Goal: Task Accomplishment & Management: Use online tool/utility

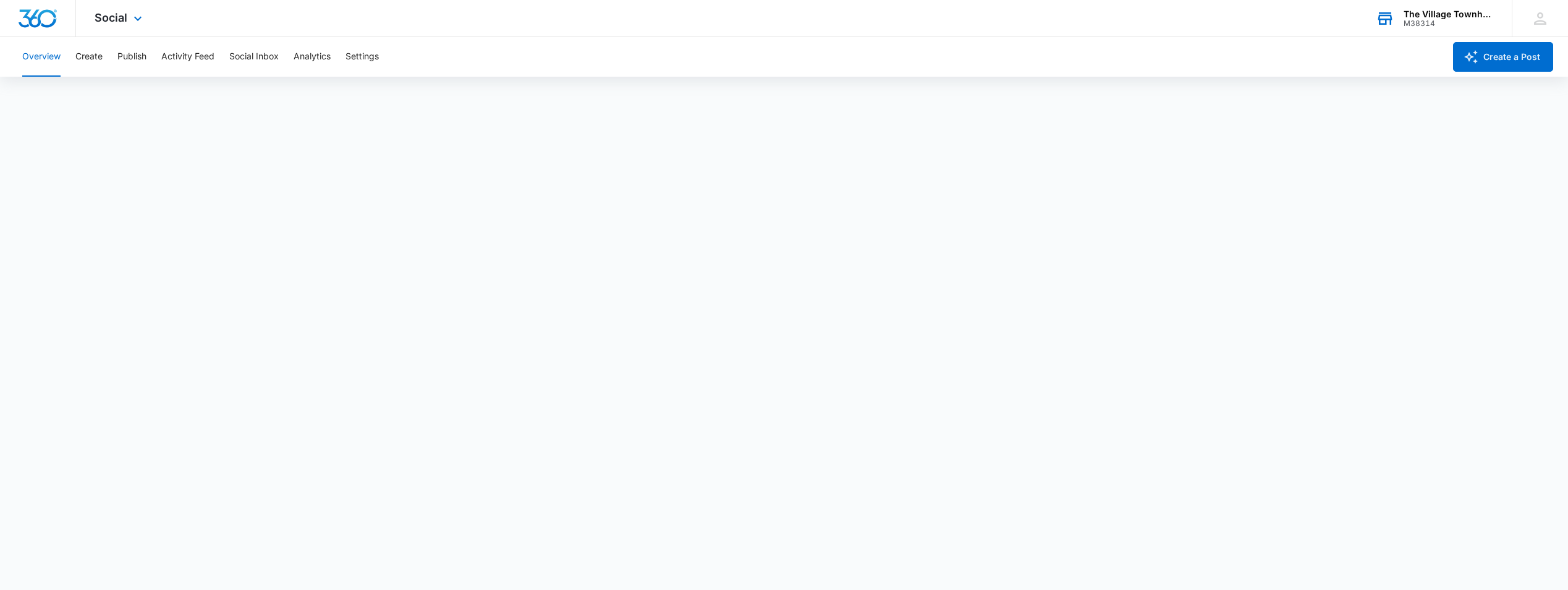
click at [1437, 14] on div "The Village Townhomes at [GEOGRAPHIC_DATA]" at bounding box center [1448, 14] width 90 height 10
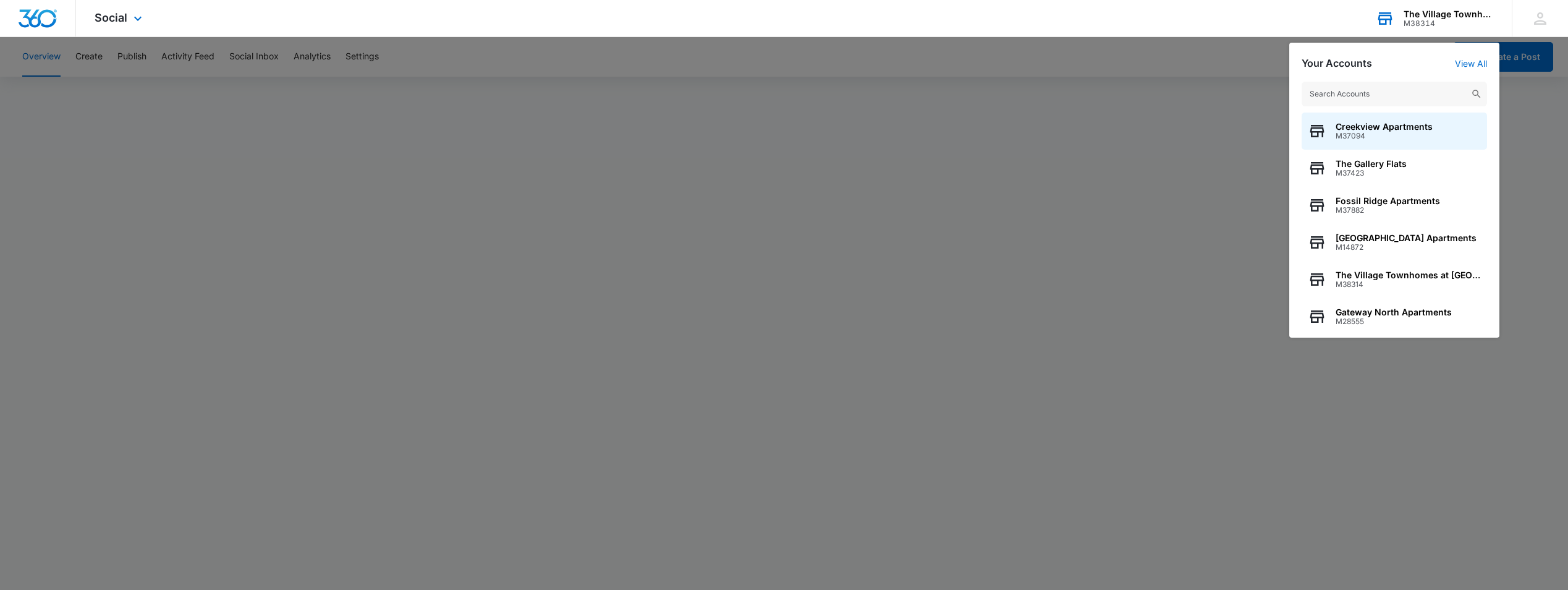
click at [1380, 98] on input "text" at bounding box center [1394, 93] width 186 height 24
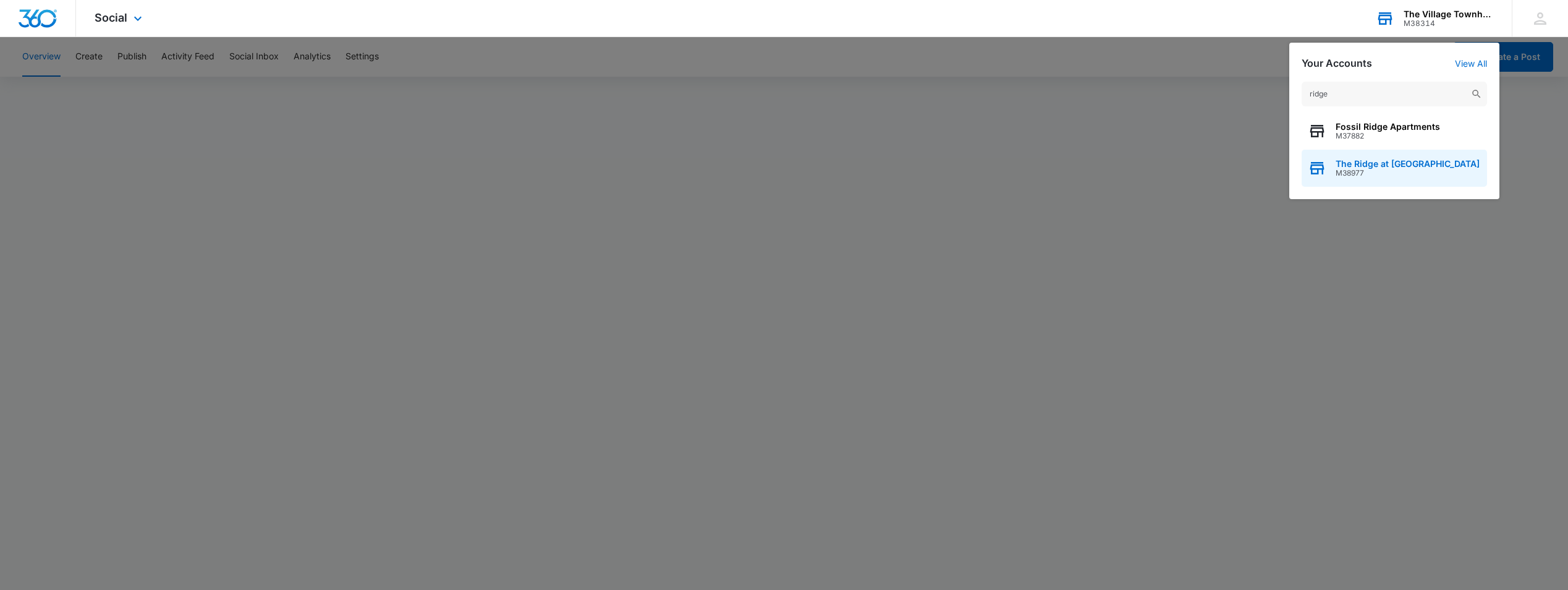
type input "ridge"
click at [1368, 167] on span "The Ridge at [GEOGRAPHIC_DATA]" at bounding box center [1408, 164] width 144 height 10
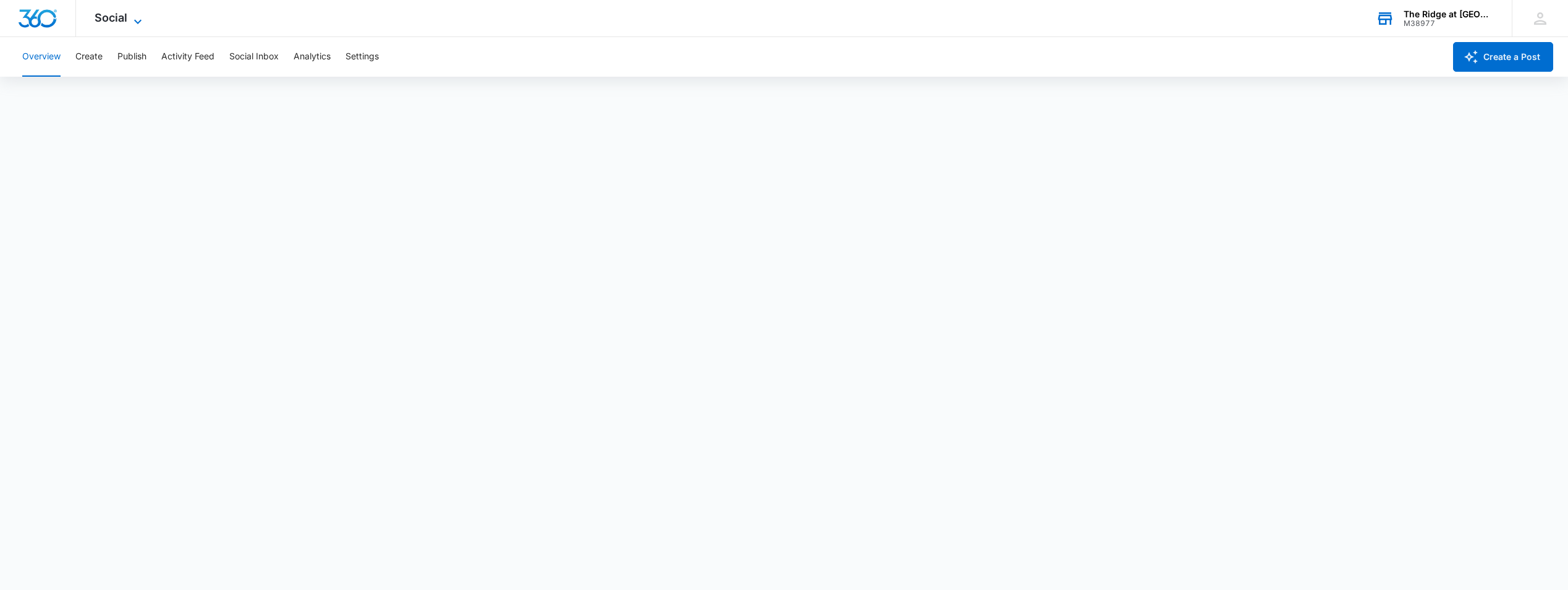
click at [110, 15] on span "Social" at bounding box center [111, 18] width 33 height 13
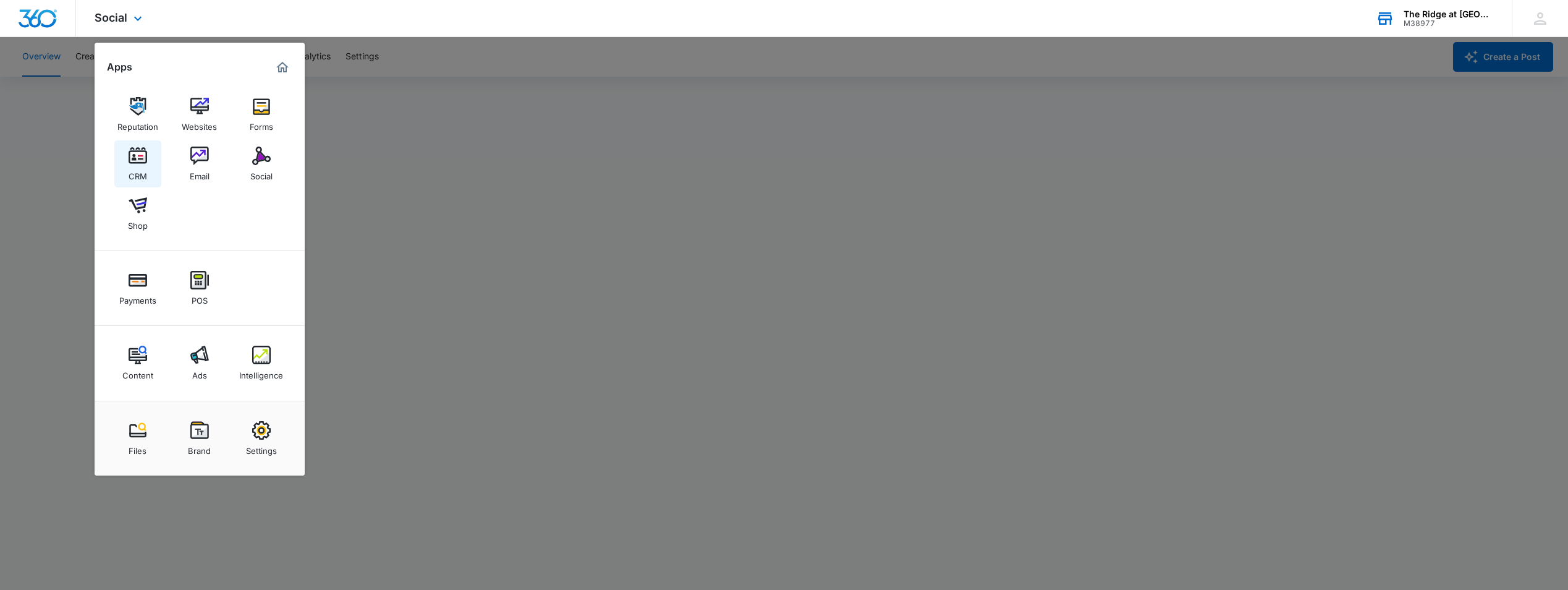
click at [139, 165] on div "CRM" at bounding box center [138, 173] width 19 height 16
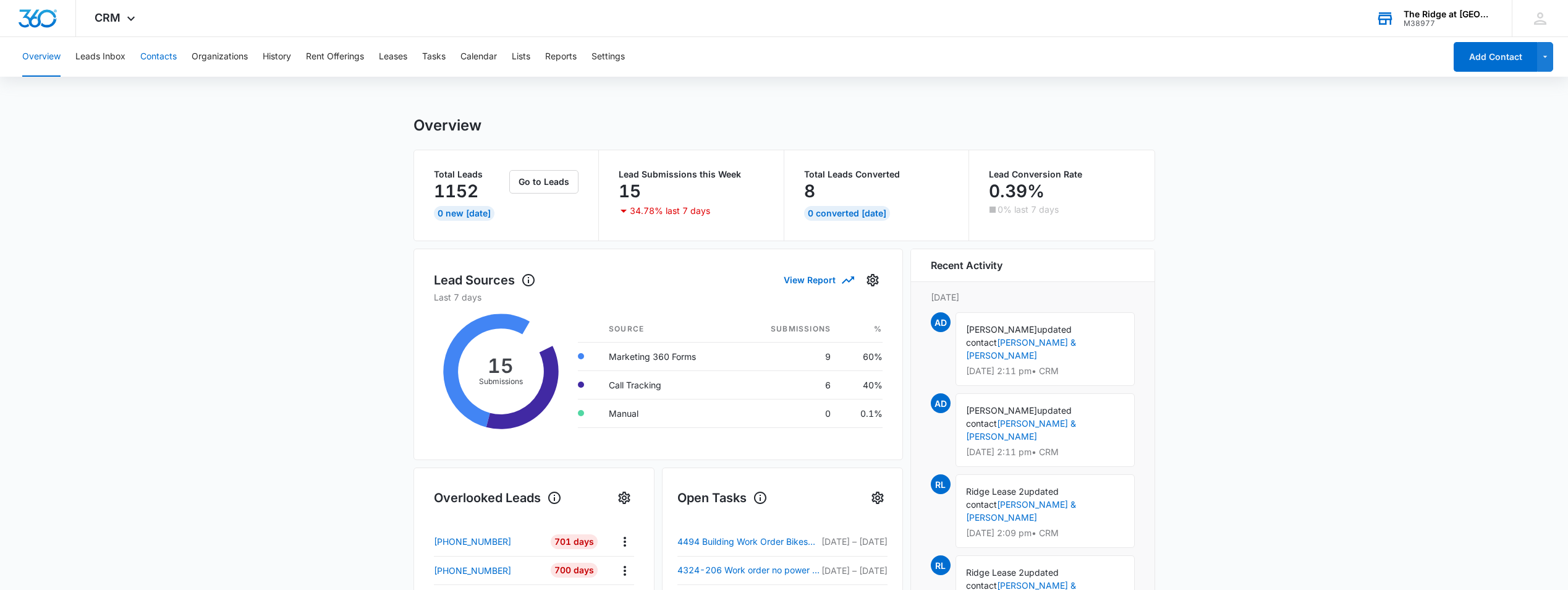
click at [160, 51] on button "Contacts" at bounding box center [159, 56] width 36 height 40
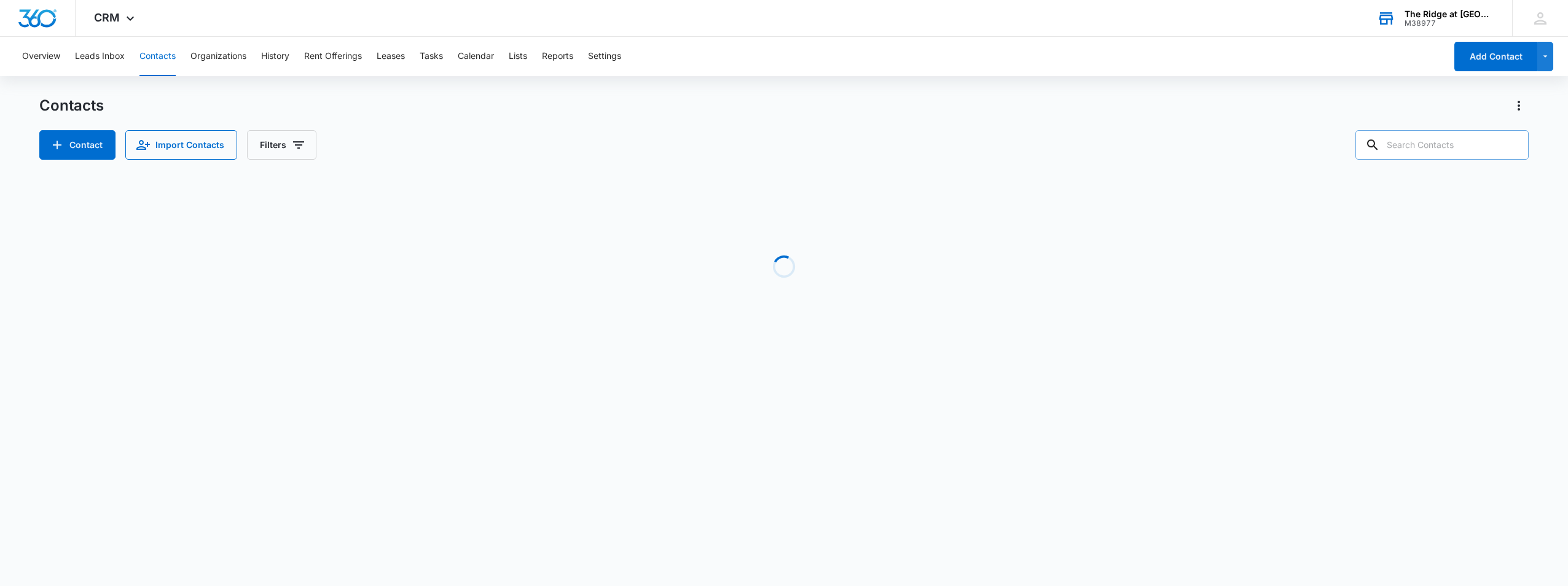
click at [1474, 143] on input "text" at bounding box center [1442, 144] width 173 height 29
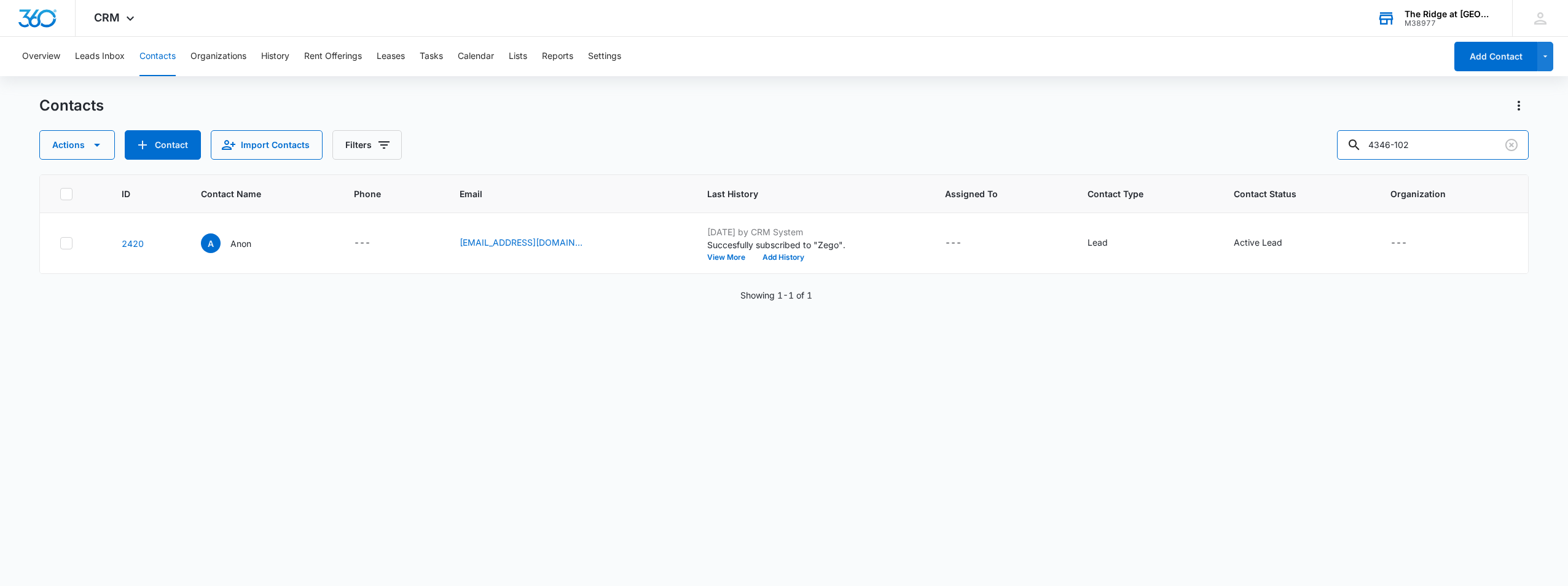
drag, startPoint x: 1430, startPoint y: 146, endPoint x: 1261, endPoint y: 142, distance: 169.0
click at [1261, 142] on div "Actions Contact Import Contacts Filters 4346-102" at bounding box center [784, 144] width 1489 height 29
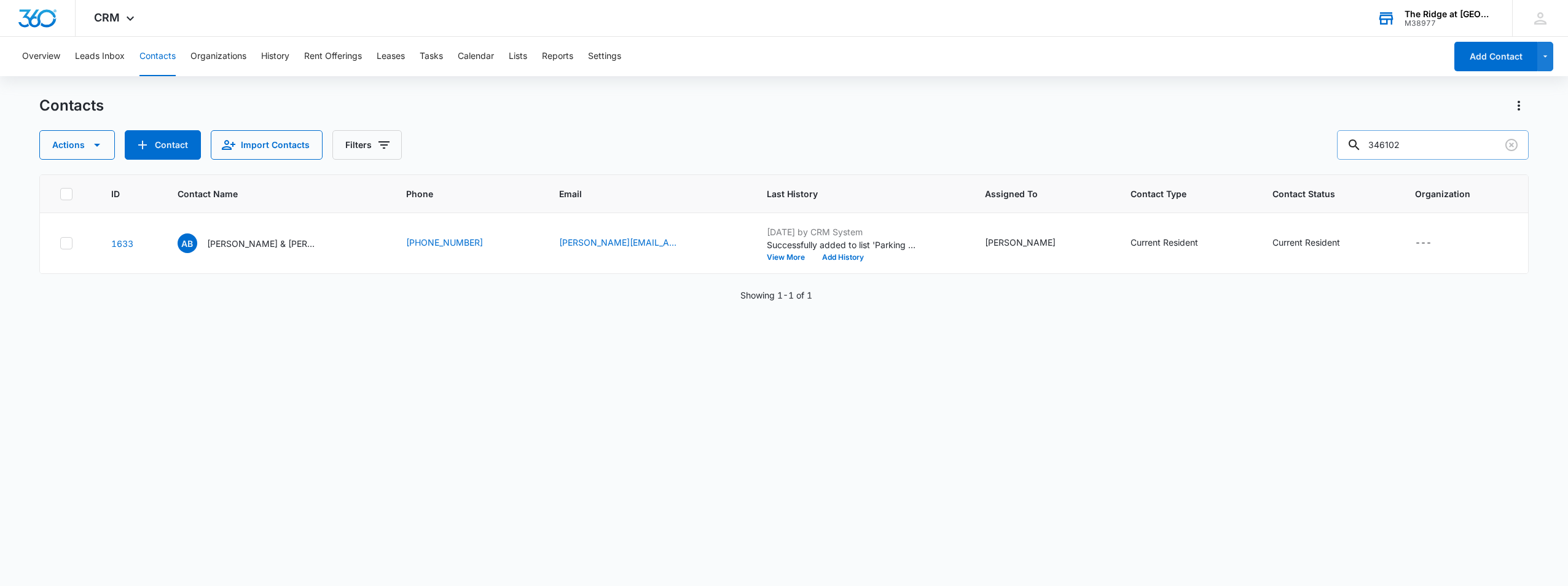
drag, startPoint x: 1432, startPoint y: 142, endPoint x: 1352, endPoint y: 148, distance: 80.2
click at [1352, 148] on input "346102" at bounding box center [1433, 144] width 192 height 29
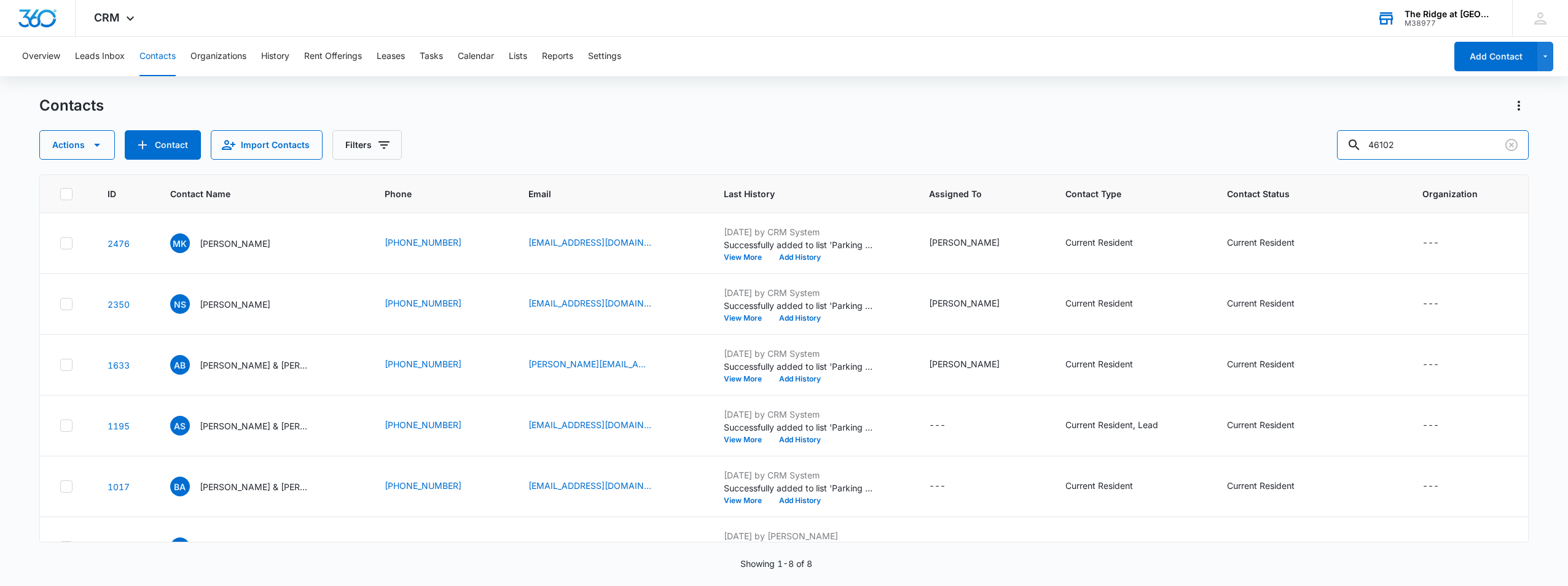
drag, startPoint x: 1415, startPoint y: 149, endPoint x: 1331, endPoint y: 136, distance: 85.0
click at [1331, 136] on div "Actions Contact Import Contacts Filters 46102" at bounding box center [784, 144] width 1489 height 29
type input "346102"
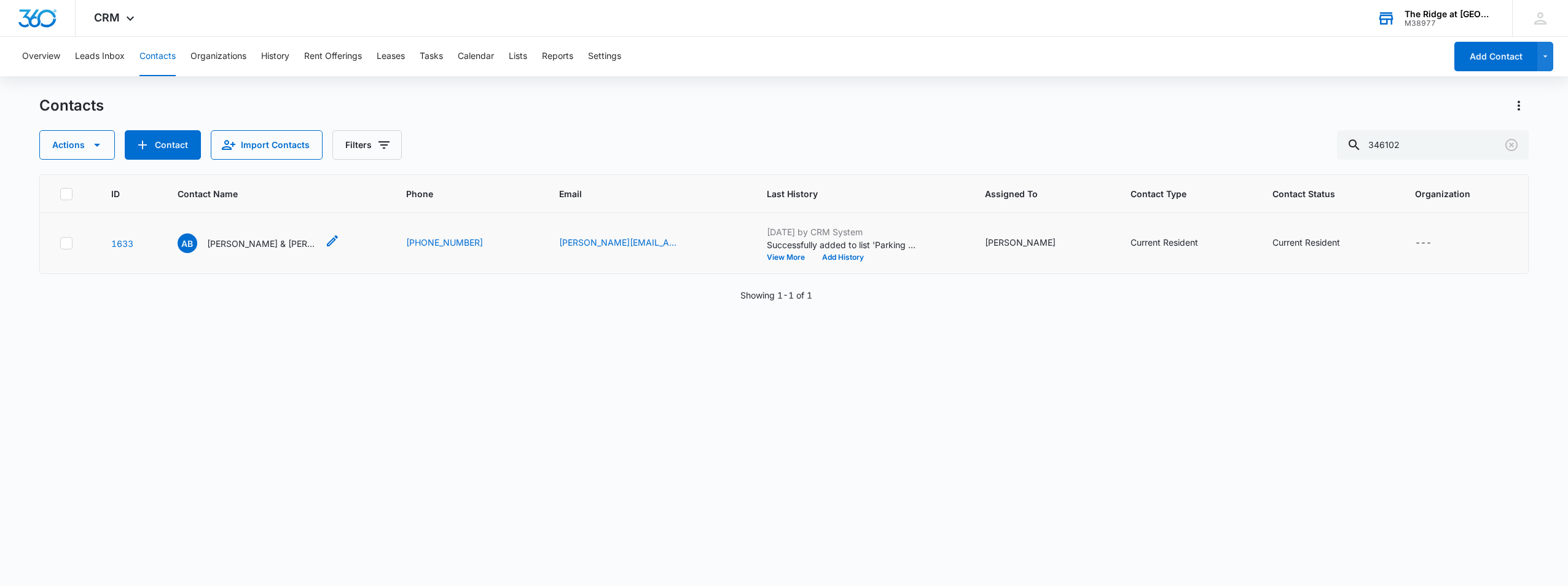
click at [276, 248] on p "[PERSON_NAME] & [PERSON_NAME] & [PERSON_NAME]" at bounding box center [262, 243] width 110 height 13
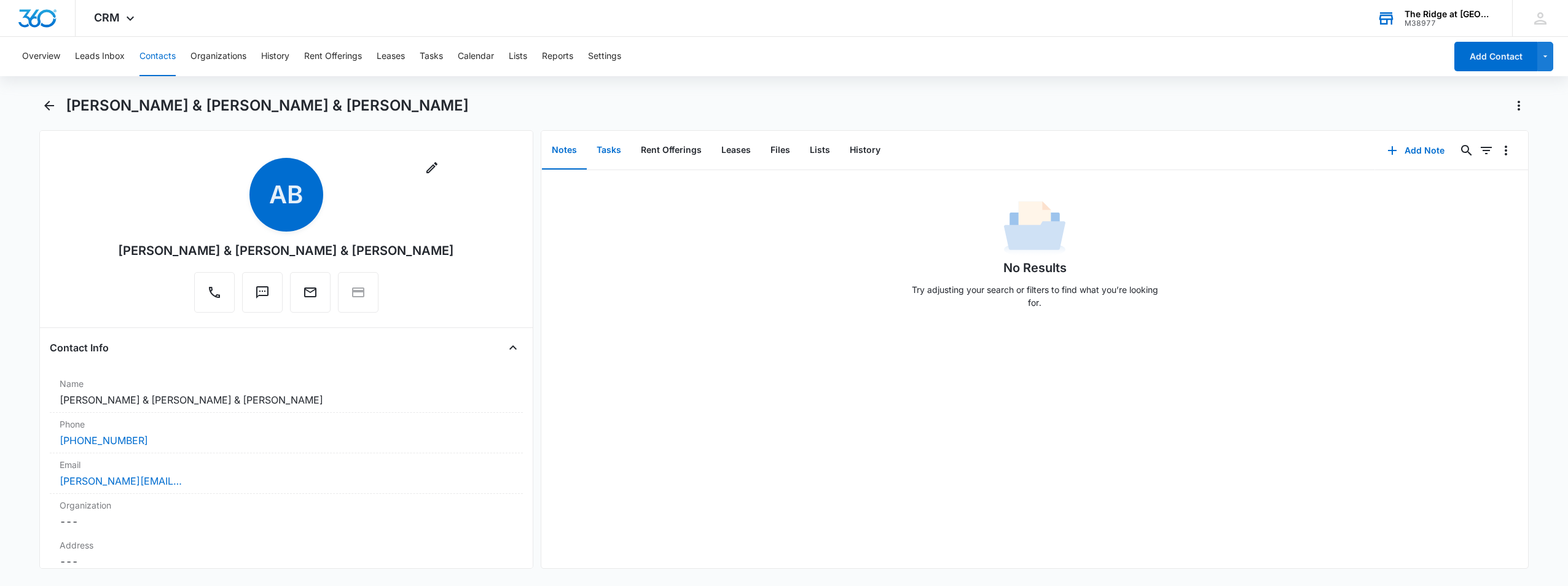
click at [619, 151] on button "Tasks" at bounding box center [609, 150] width 44 height 38
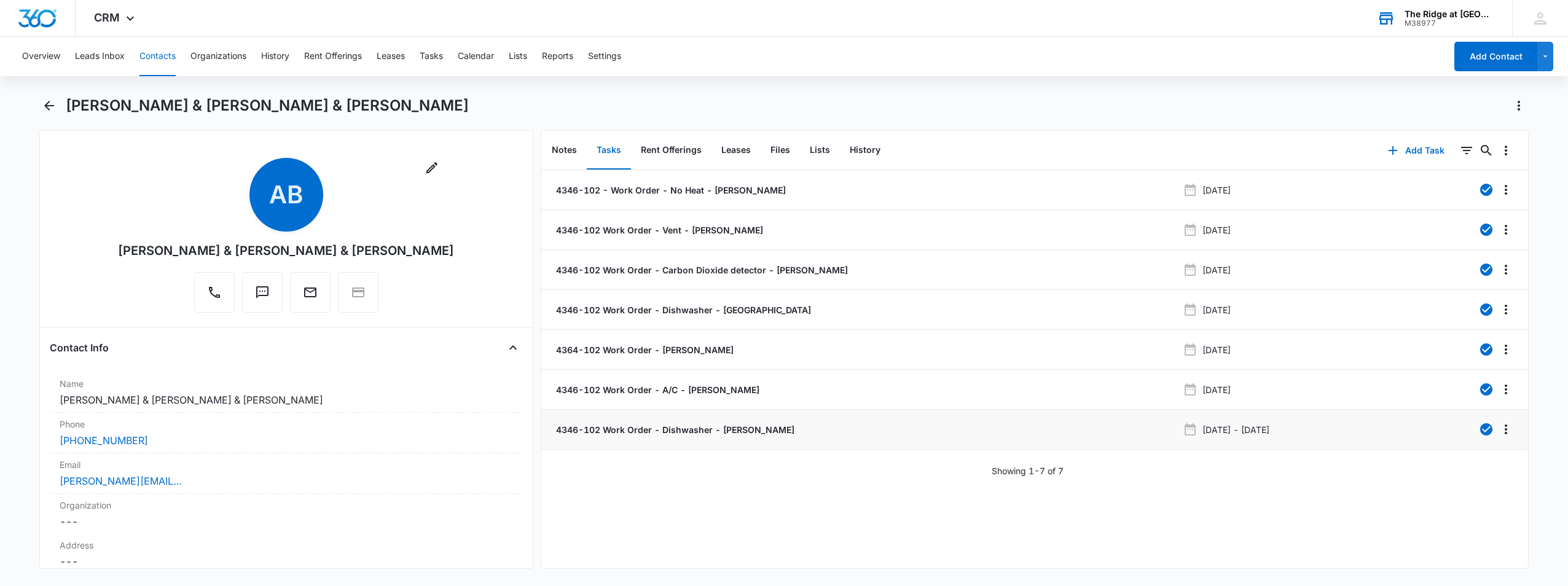
click at [626, 427] on p "4346-102 Work Order - Dishwasher - [PERSON_NAME]" at bounding box center [674, 429] width 241 height 13
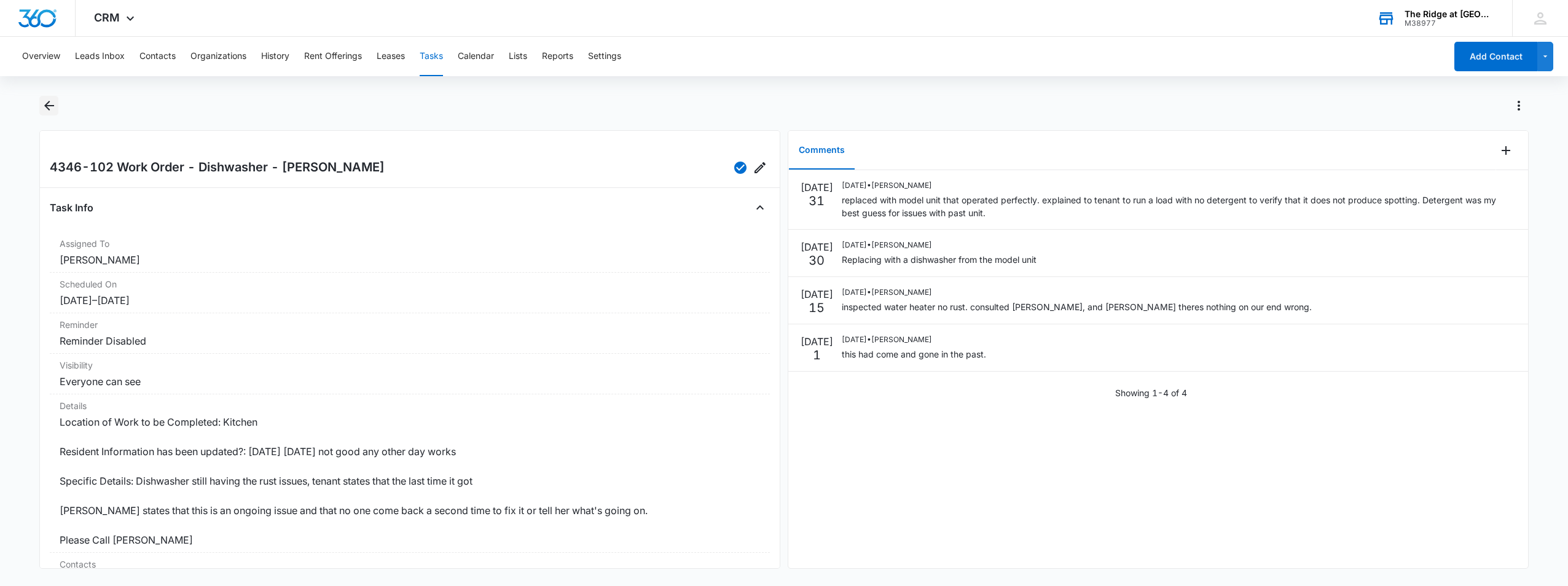
click at [56, 110] on icon "Back" at bounding box center [49, 106] width 15 height 15
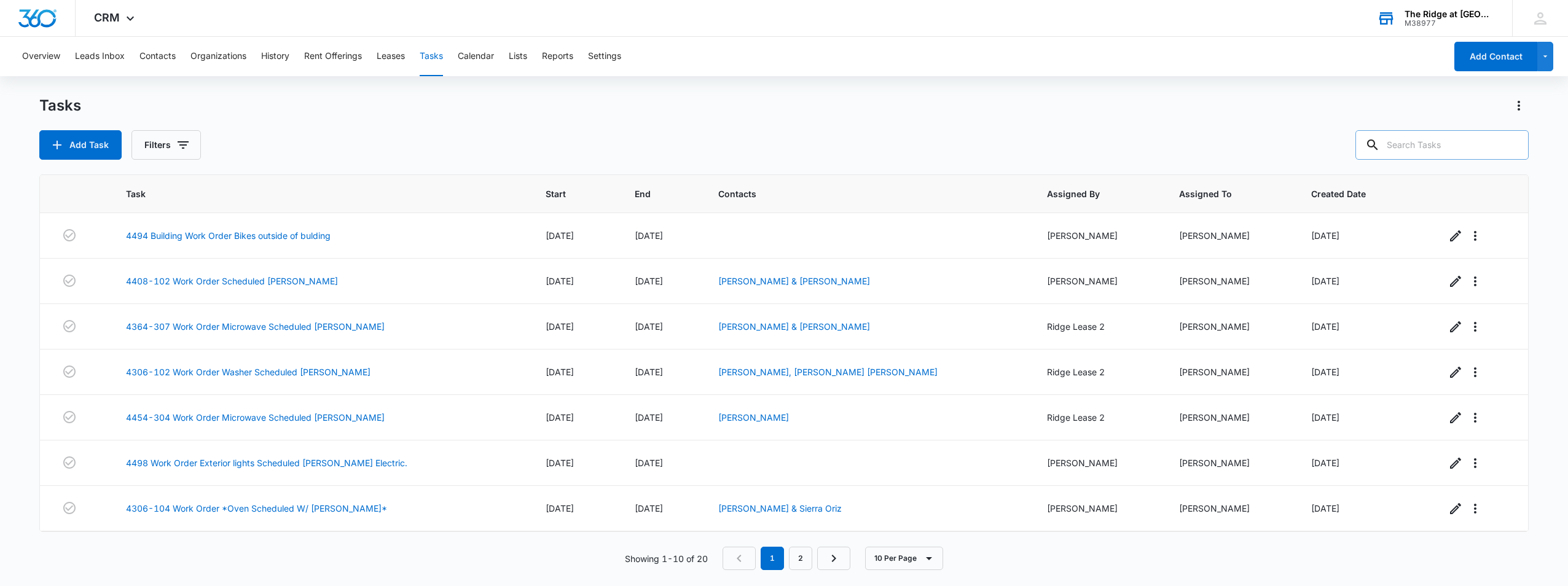
click at [1436, 142] on input "text" at bounding box center [1442, 144] width 173 height 29
type input "346102"
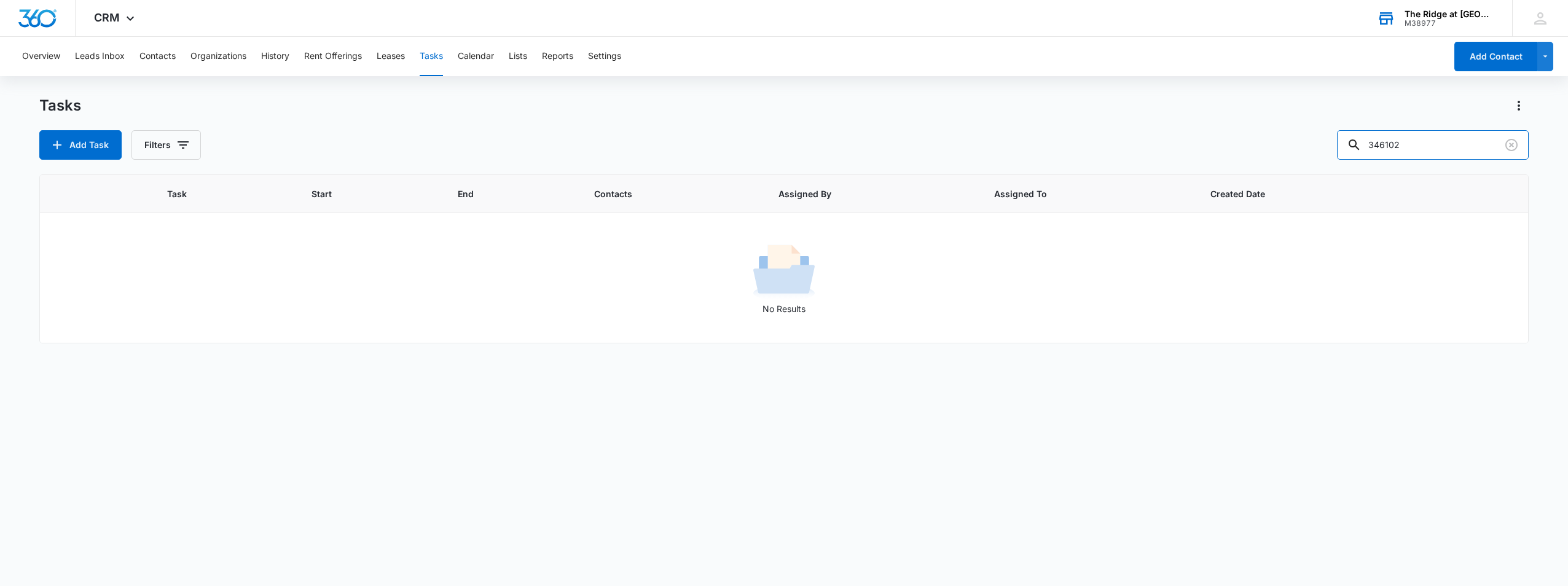
drag, startPoint x: 1195, startPoint y: 153, endPoint x: 1169, endPoint y: 160, distance: 26.9
click at [1165, 160] on div "Tasks Add Task Filters 346102 Task Start End Contacts Assigned By Assigned To C…" at bounding box center [784, 340] width 1489 height 489
click at [153, 57] on button "Contacts" at bounding box center [158, 56] width 36 height 39
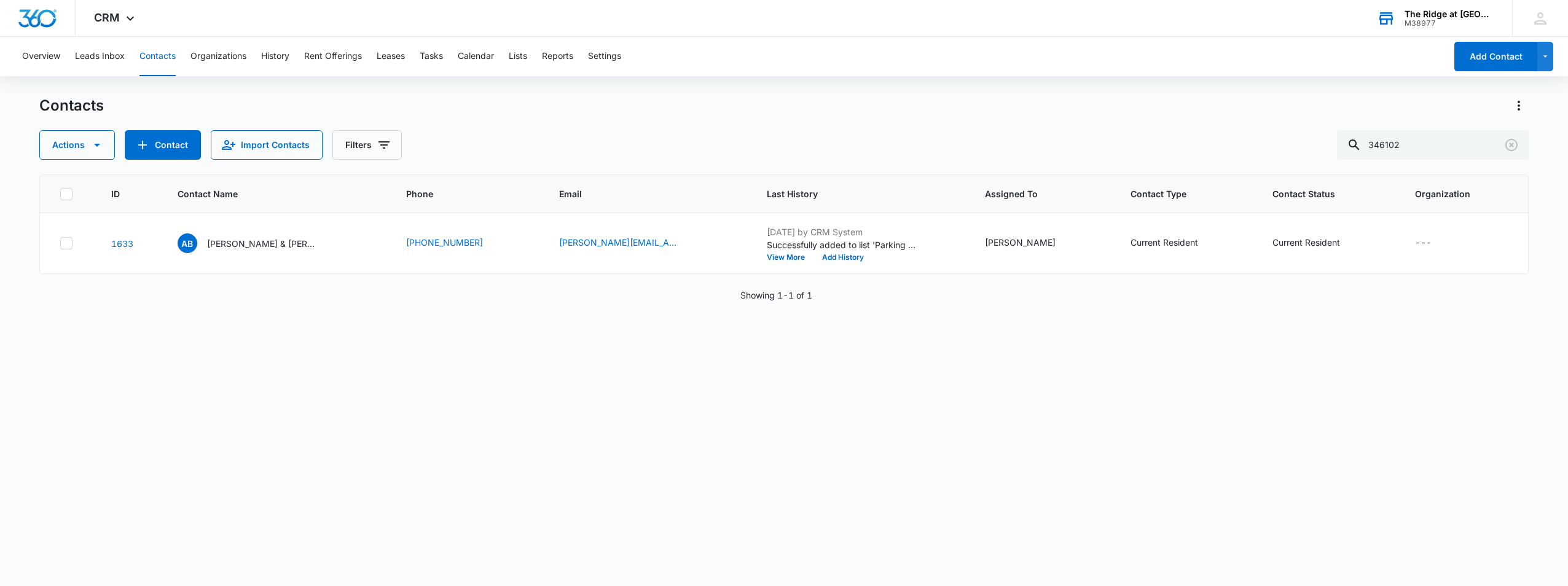
click at [299, 246] on p "[PERSON_NAME] & [PERSON_NAME] & [PERSON_NAME]" at bounding box center [262, 243] width 110 height 13
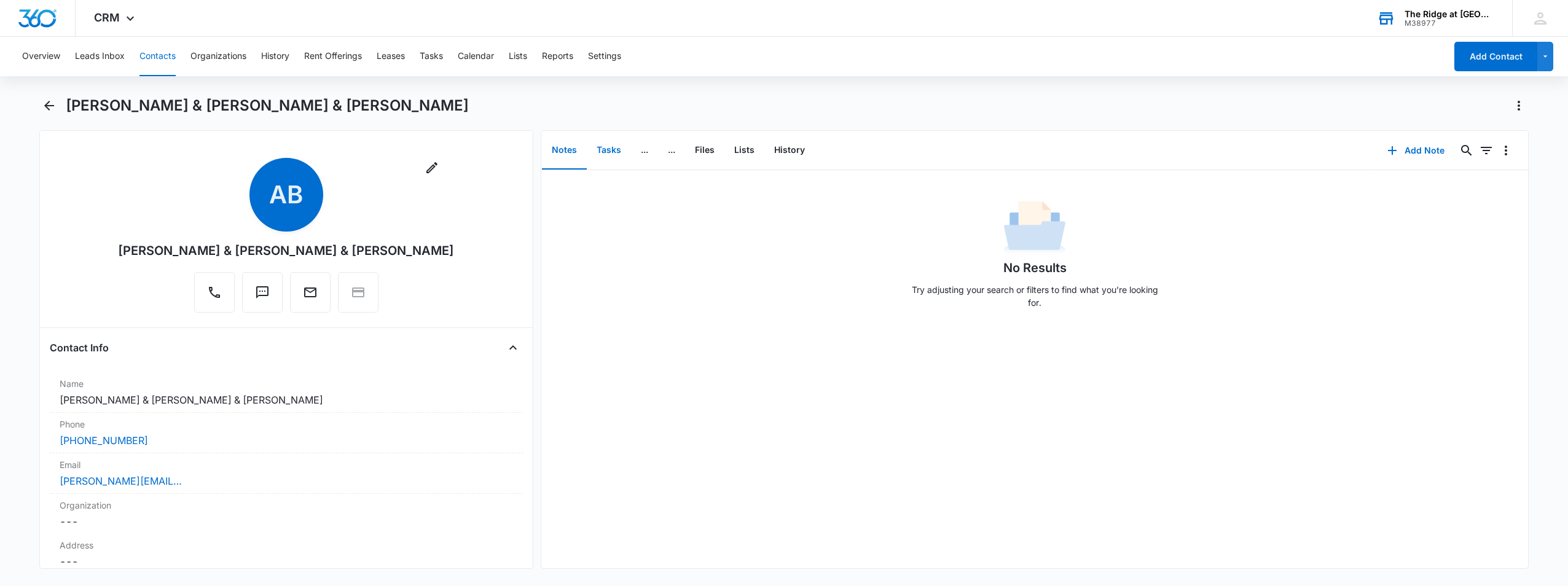
click at [616, 158] on button "Tasks" at bounding box center [609, 150] width 44 height 38
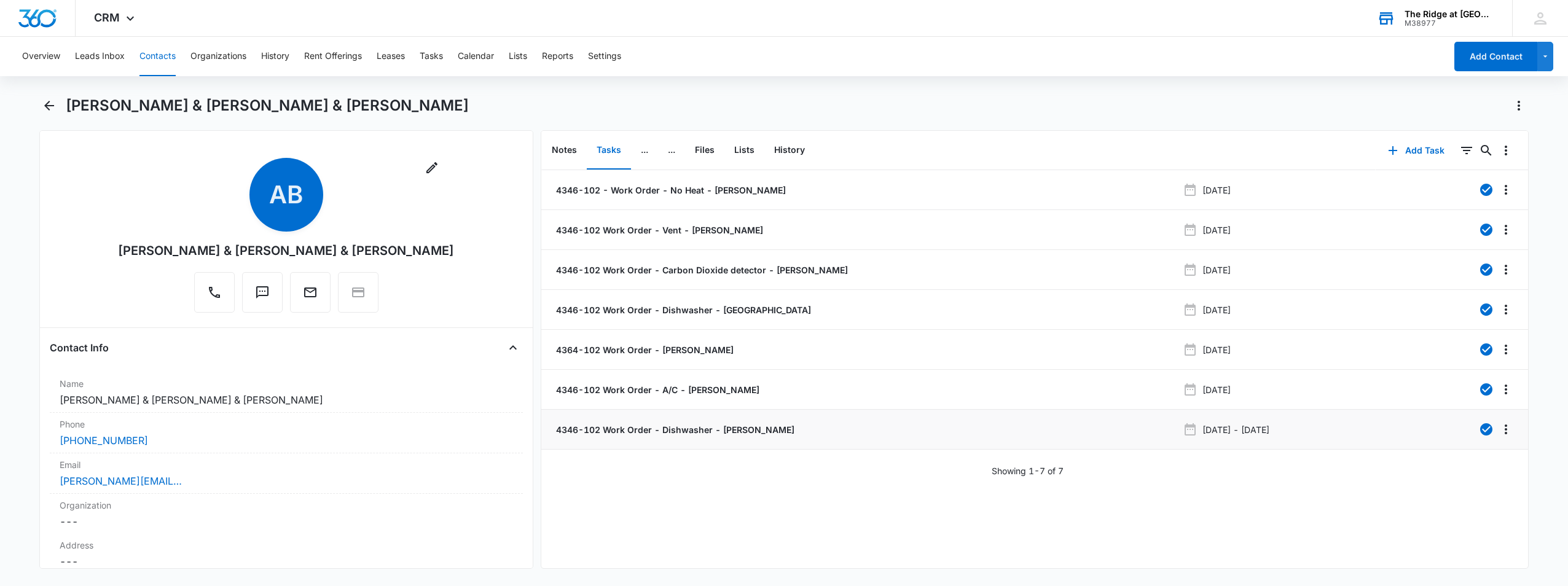
click at [616, 430] on p "4346-102 Work Order - Dishwasher - [PERSON_NAME]" at bounding box center [674, 429] width 241 height 13
